Goal: Information Seeking & Learning: Learn about a topic

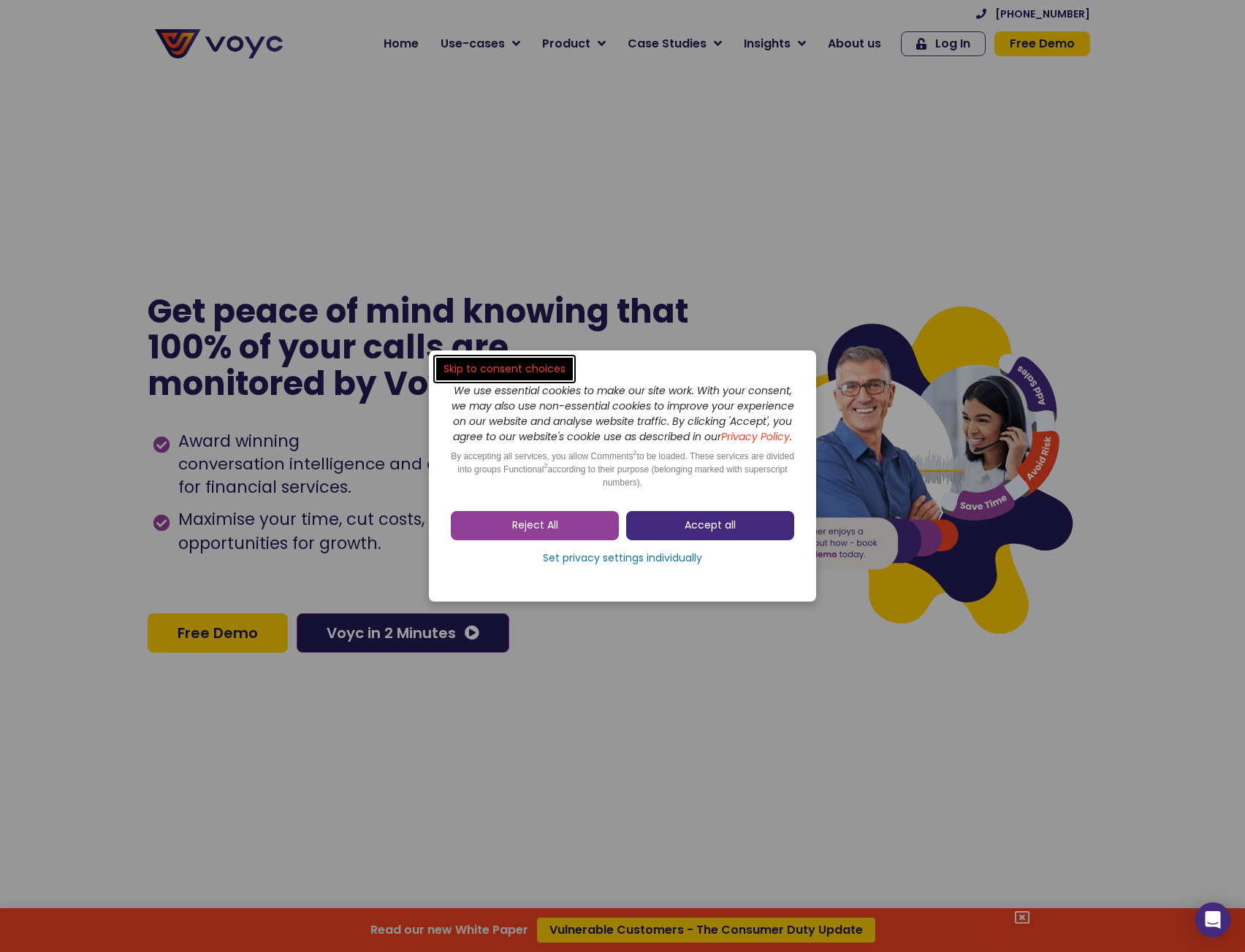
click at [679, 524] on link "Accept all" at bounding box center [710, 525] width 168 height 29
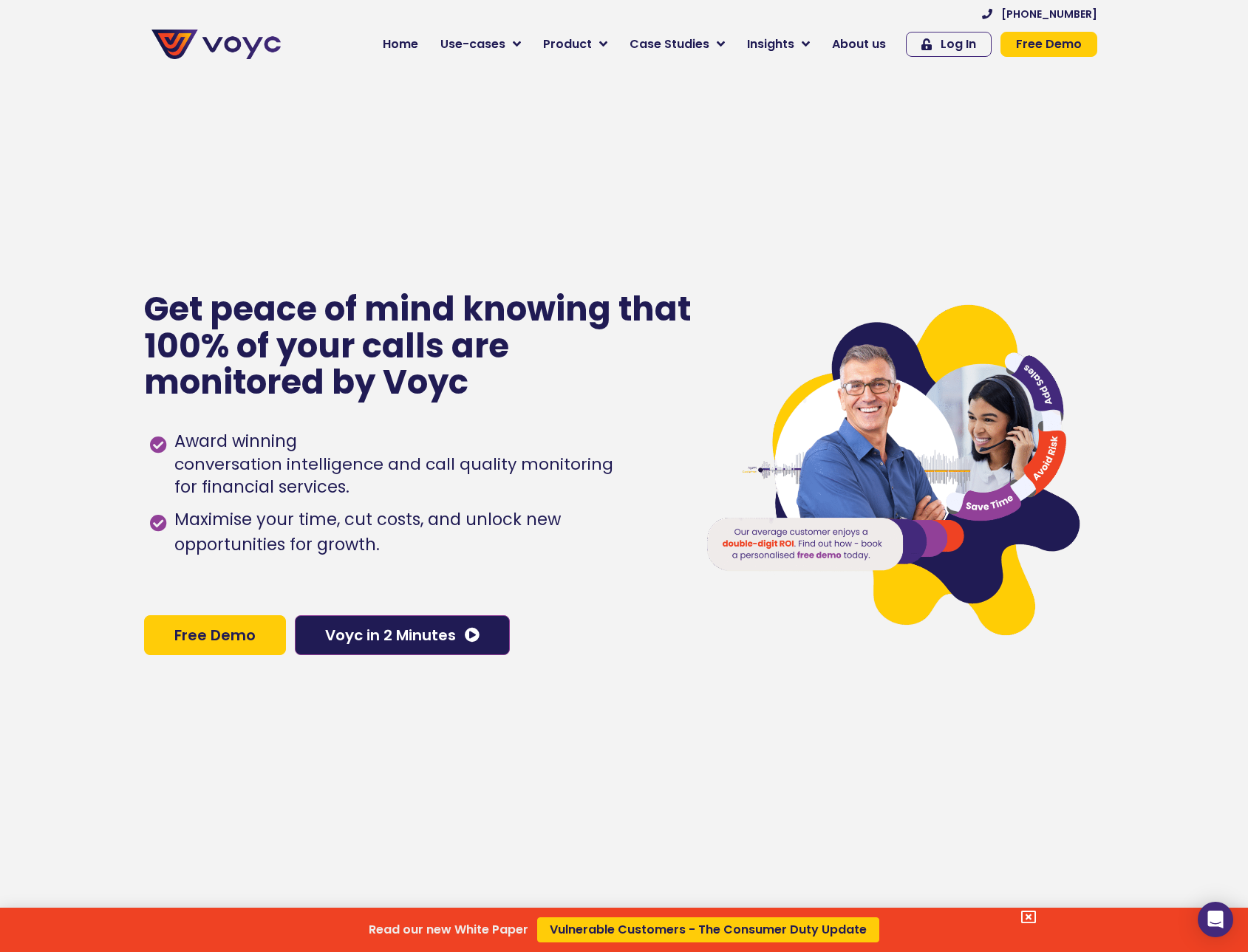
click at [505, 46] on div "Read our new White Paper Vulnerable Customers - The Consumer Duty Update" at bounding box center [624, 476] width 1248 height 952
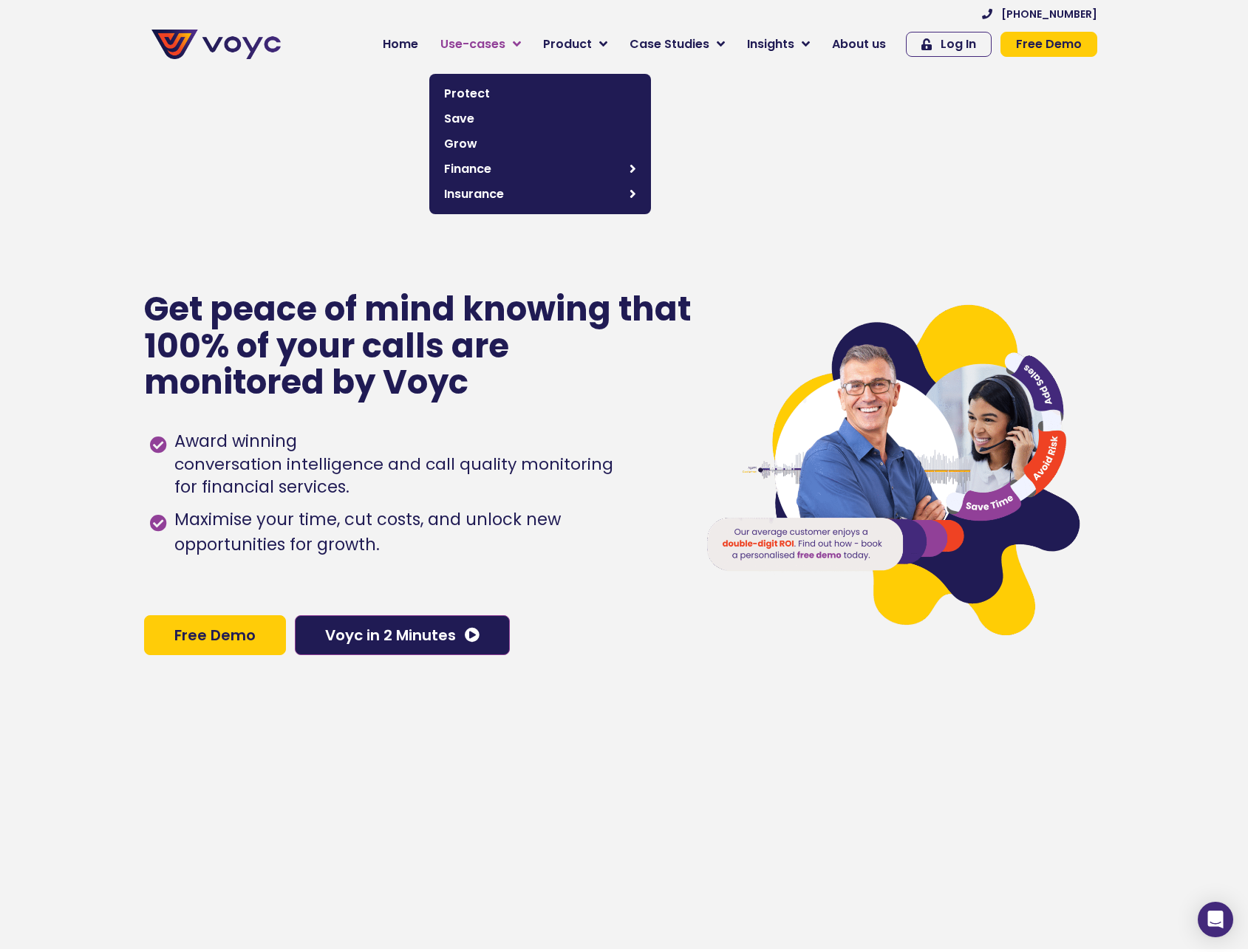
click at [500, 43] on span "Use-cases" at bounding box center [472, 43] width 65 height 18
